Goal: Task Accomplishment & Management: Use online tool/utility

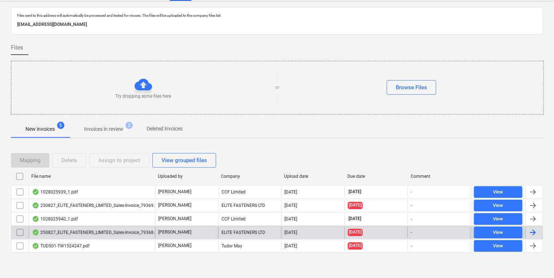
click at [80, 231] on div "250827_ELITE_FASTENERS_LIMITED_Sales-Invoice_79368.pdf" at bounding box center [96, 232] width 129 height 6
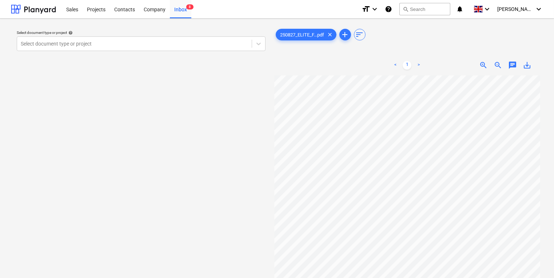
scroll to position [0, 8]
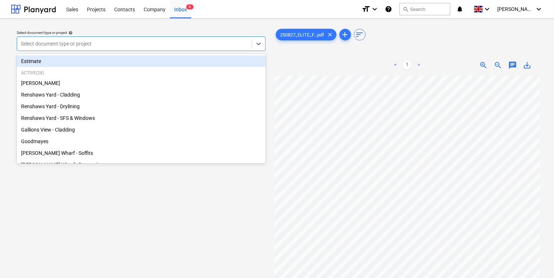
click at [165, 37] on div "Select document type or project" at bounding box center [141, 43] width 249 height 15
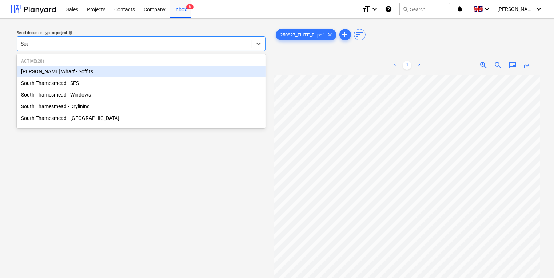
type input "South"
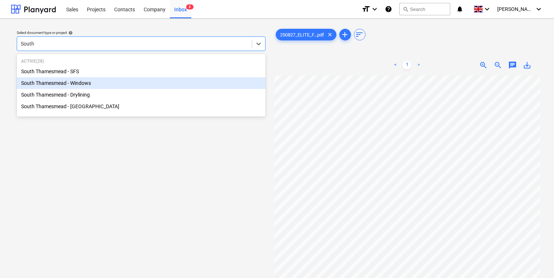
click at [87, 83] on div "South Thamesmead - Windows" at bounding box center [141, 83] width 249 height 12
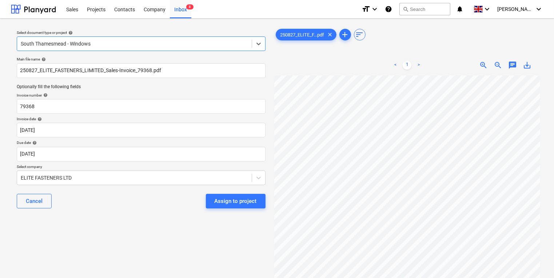
scroll to position [0, 8]
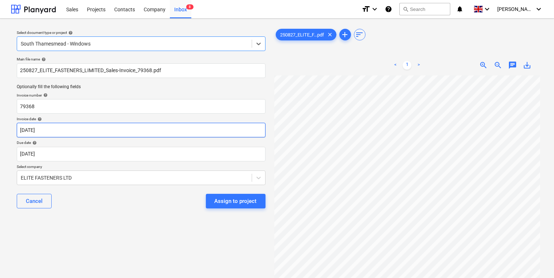
click at [77, 131] on body "Sales Projects Contacts Company Inbox 8 format_size keyboard_arrow_down help se…" at bounding box center [277, 139] width 554 height 278
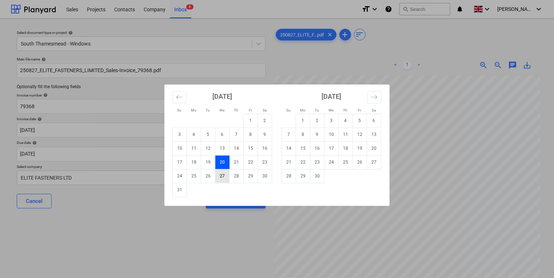
click at [224, 174] on td "27" at bounding box center [222, 176] width 14 height 14
type input "[DATE]"
click at [202, 155] on body "Sales Projects Contacts Company Inbox 8 format_size keyboard_arrow_down help se…" at bounding box center [277, 139] width 554 height 278
click at [314, 176] on td "30" at bounding box center [317, 176] width 14 height 14
type input "[DATE]"
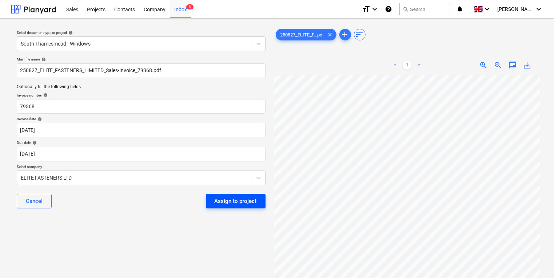
click at [251, 198] on div "Assign to project" at bounding box center [236, 200] width 42 height 9
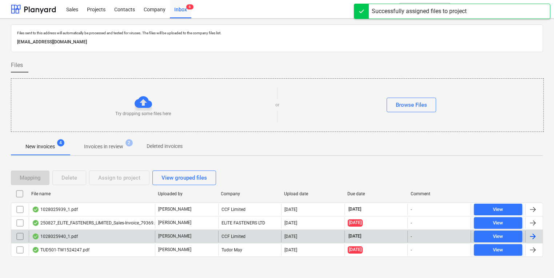
click at [123, 234] on div "1028025940_1.pdf" at bounding box center [92, 236] width 126 height 12
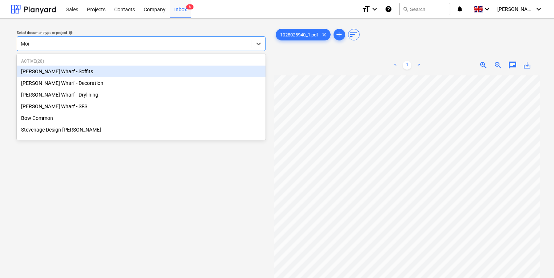
type input "Mont"
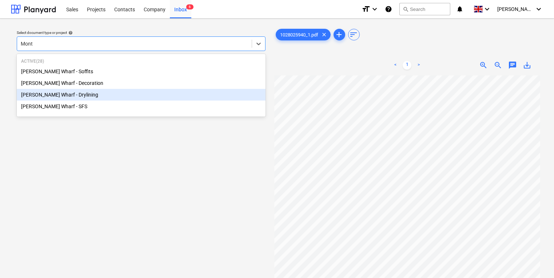
click at [118, 98] on div "[PERSON_NAME] Wharf - Drylining" at bounding box center [141, 95] width 249 height 12
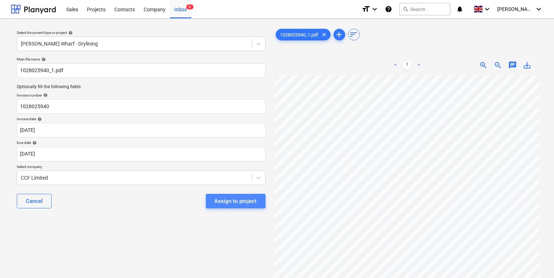
click at [216, 204] on div "Assign to project" at bounding box center [236, 200] width 42 height 9
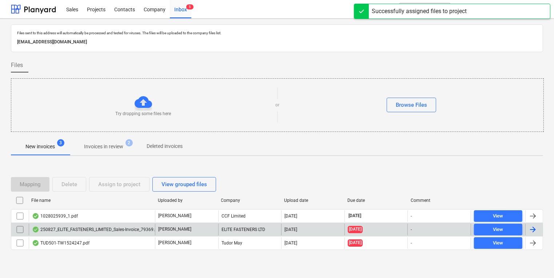
click at [202, 226] on div "[PERSON_NAME]" at bounding box center [186, 229] width 63 height 12
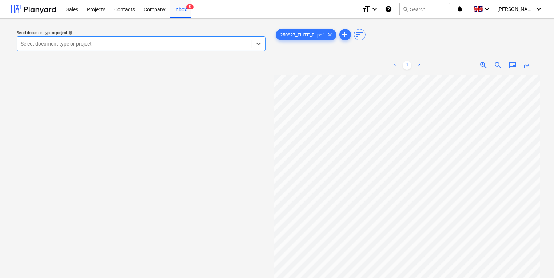
type input "s"
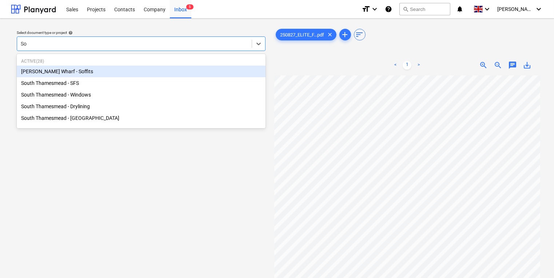
type input "Sou"
click at [177, 72] on div "South Thamesmead - SFS" at bounding box center [141, 71] width 249 height 12
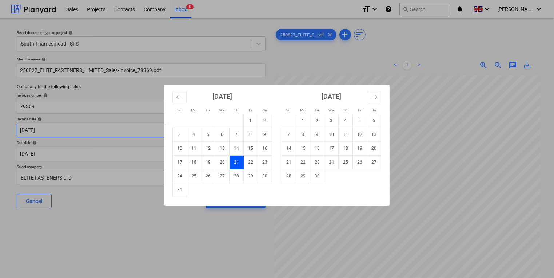
click at [169, 134] on body "Sales Projects Contacts Company Inbox 5 format_size keyboard_arrow_down help se…" at bounding box center [277, 139] width 554 height 278
click at [227, 178] on td "27" at bounding box center [222, 176] width 14 height 14
type input "[DATE]"
click at [193, 157] on body "Sales Projects Contacts Company Inbox 5 format_size keyboard_arrow_down help se…" at bounding box center [277, 139] width 554 height 278
click at [322, 176] on td "30" at bounding box center [317, 176] width 14 height 14
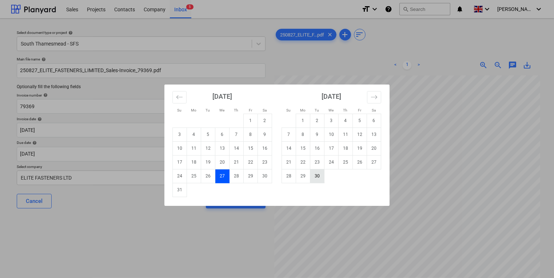
type input "[DATE]"
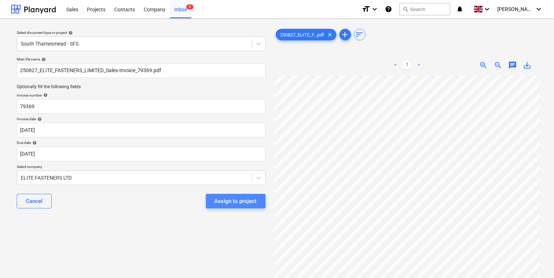
click at [227, 194] on button "Assign to project" at bounding box center [236, 201] width 60 height 15
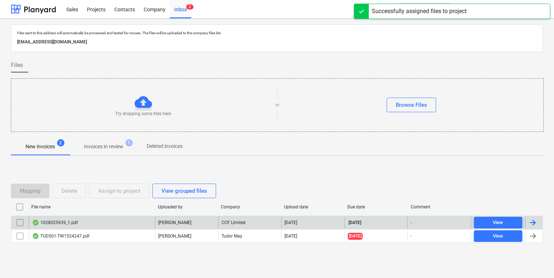
click at [135, 218] on div "1028025939_1.pdf" at bounding box center [92, 222] width 126 height 12
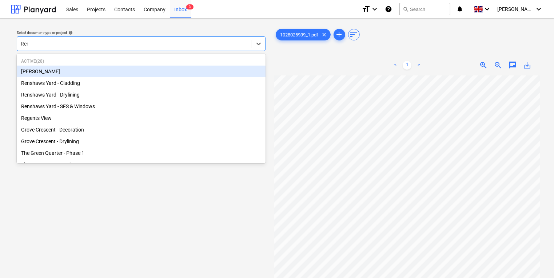
type input "Rens"
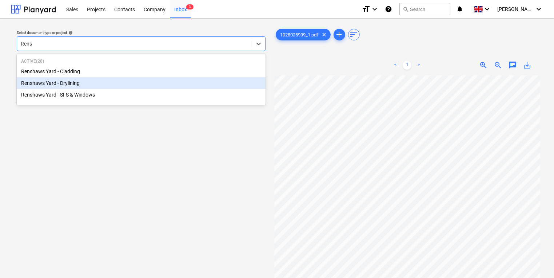
click at [205, 83] on div "Renshaws Yard - Drylining" at bounding box center [141, 83] width 249 height 12
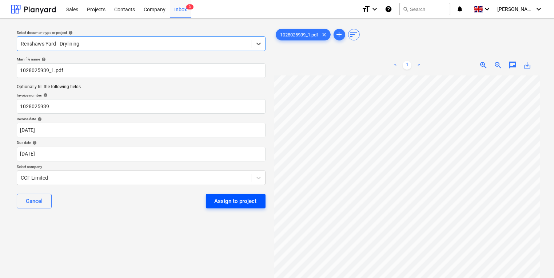
click at [243, 202] on div "Assign to project" at bounding box center [236, 200] width 42 height 9
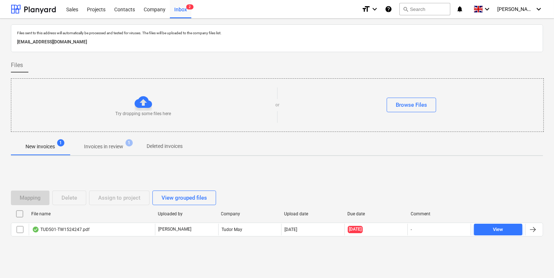
click at [97, 150] on span "Invoices in review 1" at bounding box center [103, 146] width 68 height 13
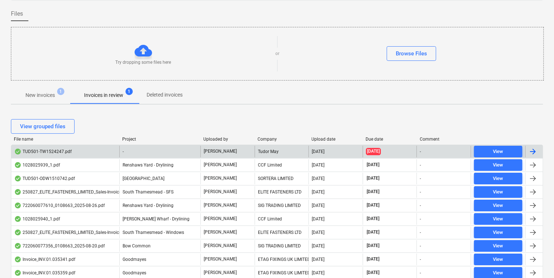
scroll to position [58, 0]
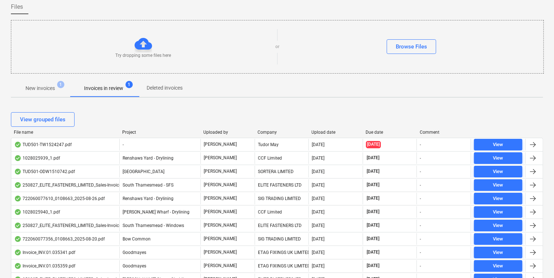
click at [263, 132] on div "Company" at bounding box center [282, 132] width 48 height 5
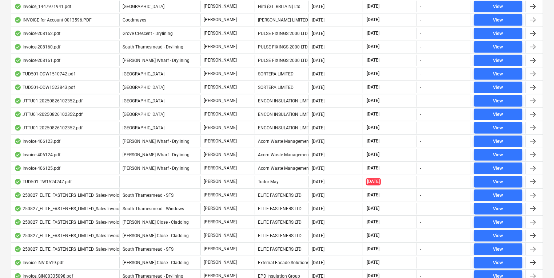
scroll to position [667, 0]
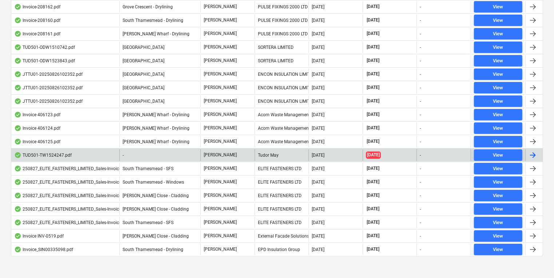
click at [266, 154] on div "Tudor May" at bounding box center [282, 155] width 54 height 12
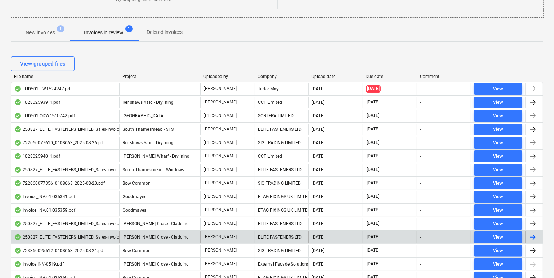
scroll to position [27, 0]
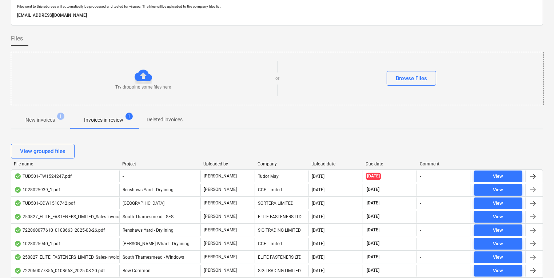
click at [264, 163] on div "Company" at bounding box center [282, 163] width 48 height 5
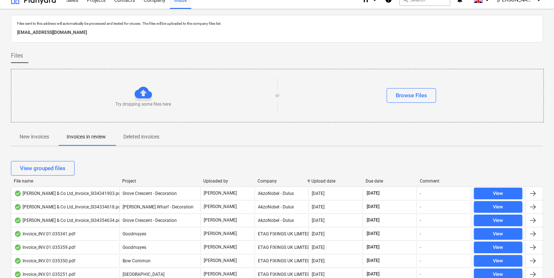
scroll to position [0, 0]
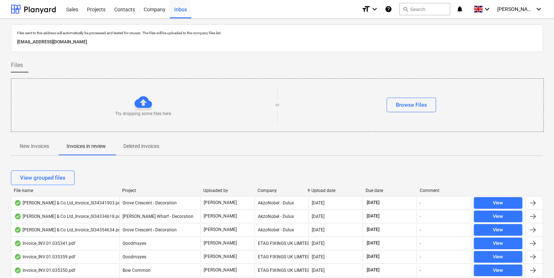
click at [31, 151] on button "New invoices" at bounding box center [34, 146] width 47 height 17
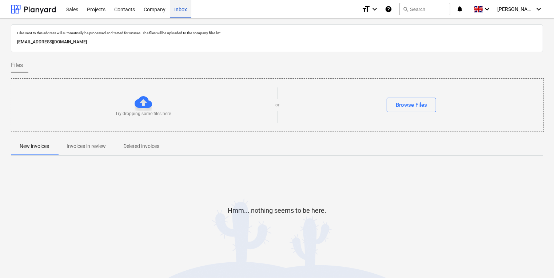
click at [176, 8] on div "Inbox" at bounding box center [180, 9] width 21 height 19
click at [153, 152] on button "Deleted invoices" at bounding box center [141, 146] width 53 height 17
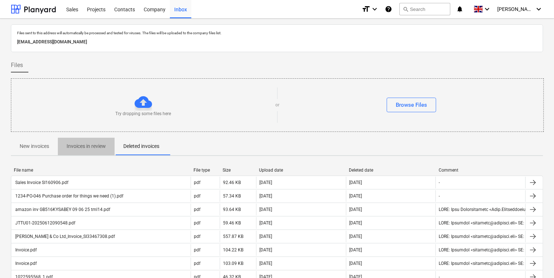
click at [96, 152] on button "Invoices in review" at bounding box center [86, 146] width 57 height 17
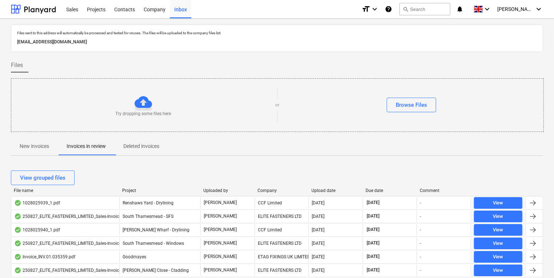
click at [33, 148] on p "New invoices" at bounding box center [34, 146] width 29 height 8
